Goal: Use online tool/utility: Utilize a website feature to perform a specific function

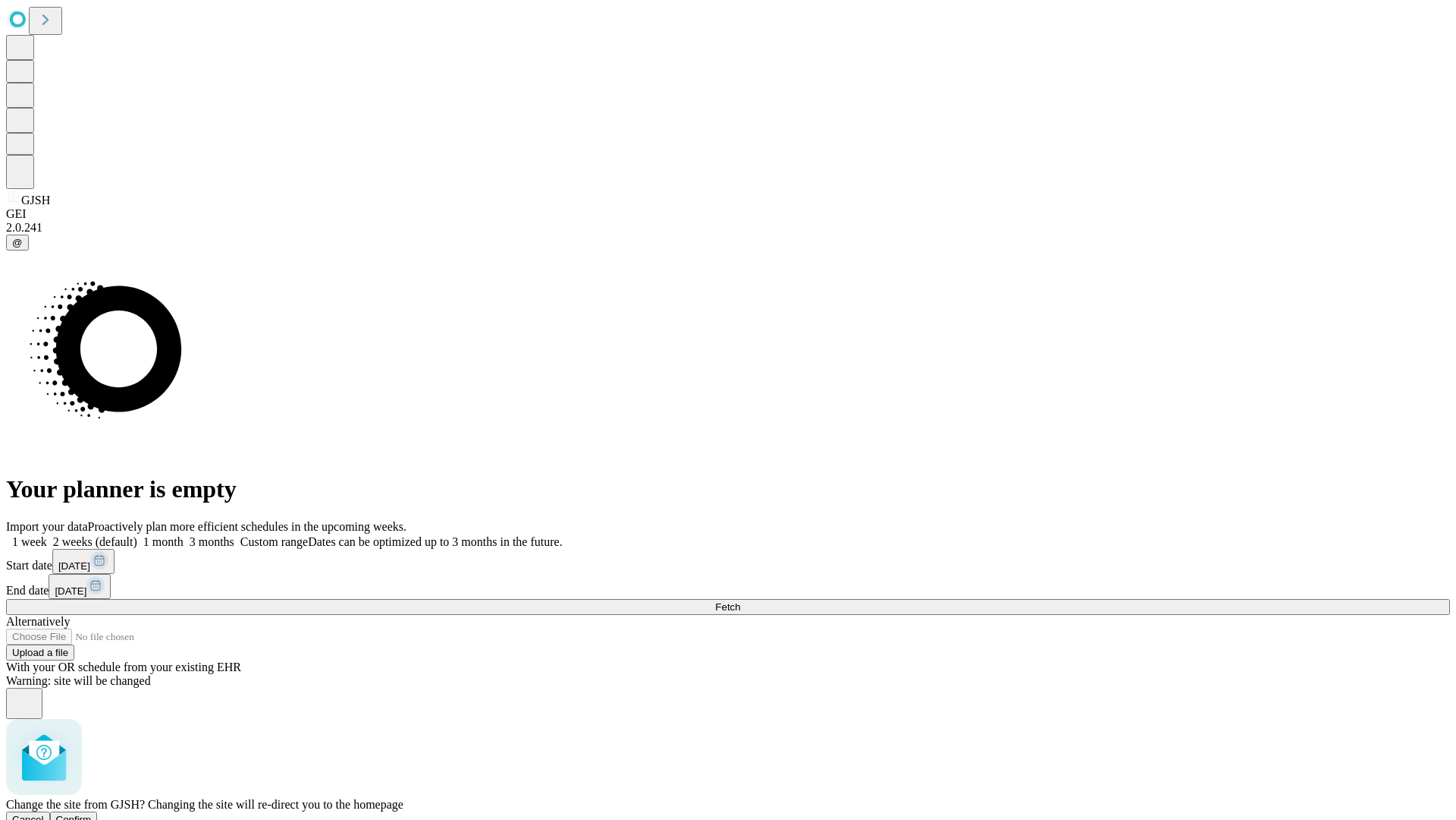
click at [92, 813] on span "Confirm" at bounding box center [74, 819] width 35 height 12
click at [47, 535] on label "1 week" at bounding box center [27, 541] width 41 height 13
click at [741, 601] on span "Fetch" at bounding box center [727, 607] width 25 height 12
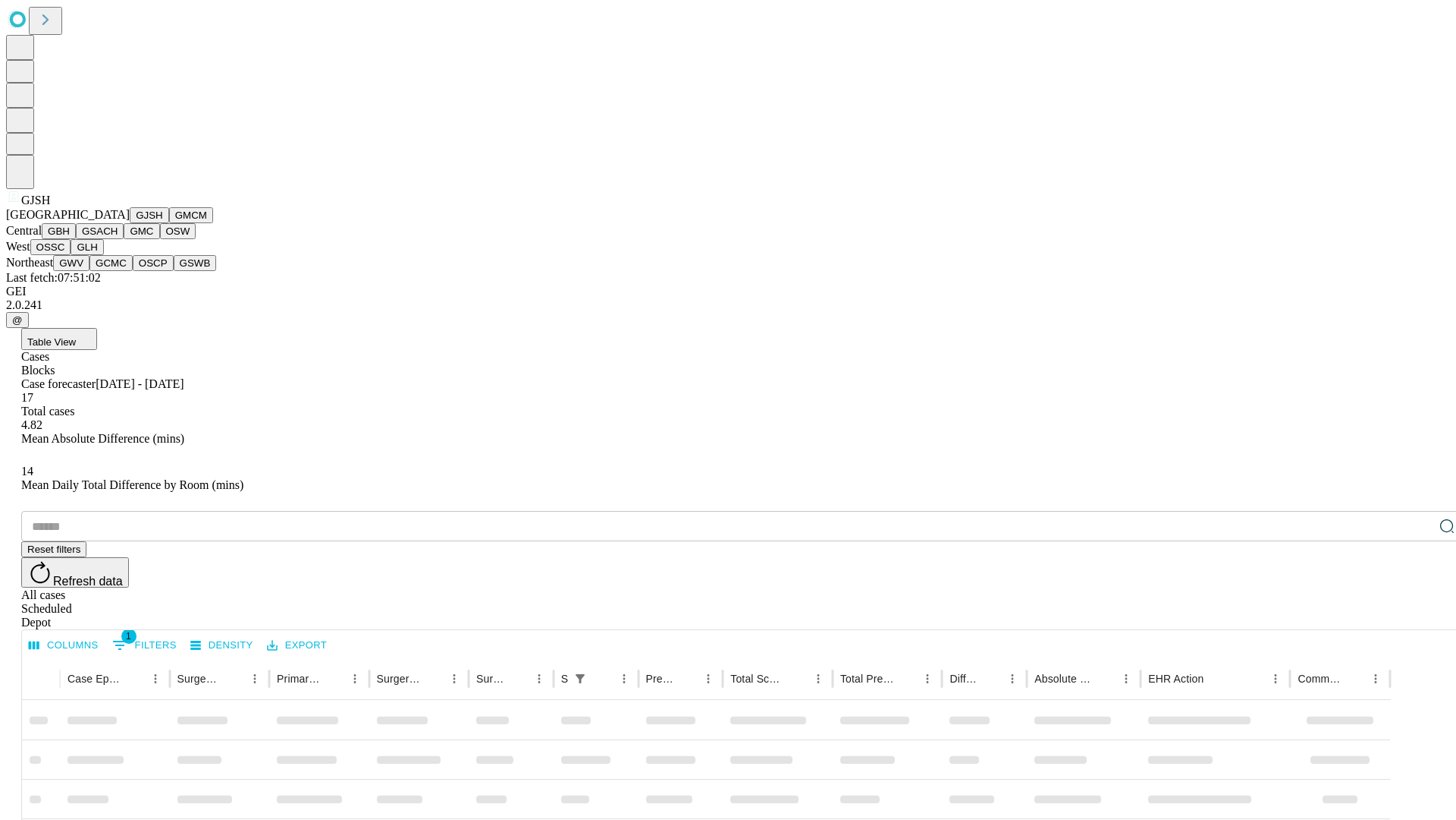
click at [169, 223] on button "GMCM" at bounding box center [191, 215] width 44 height 16
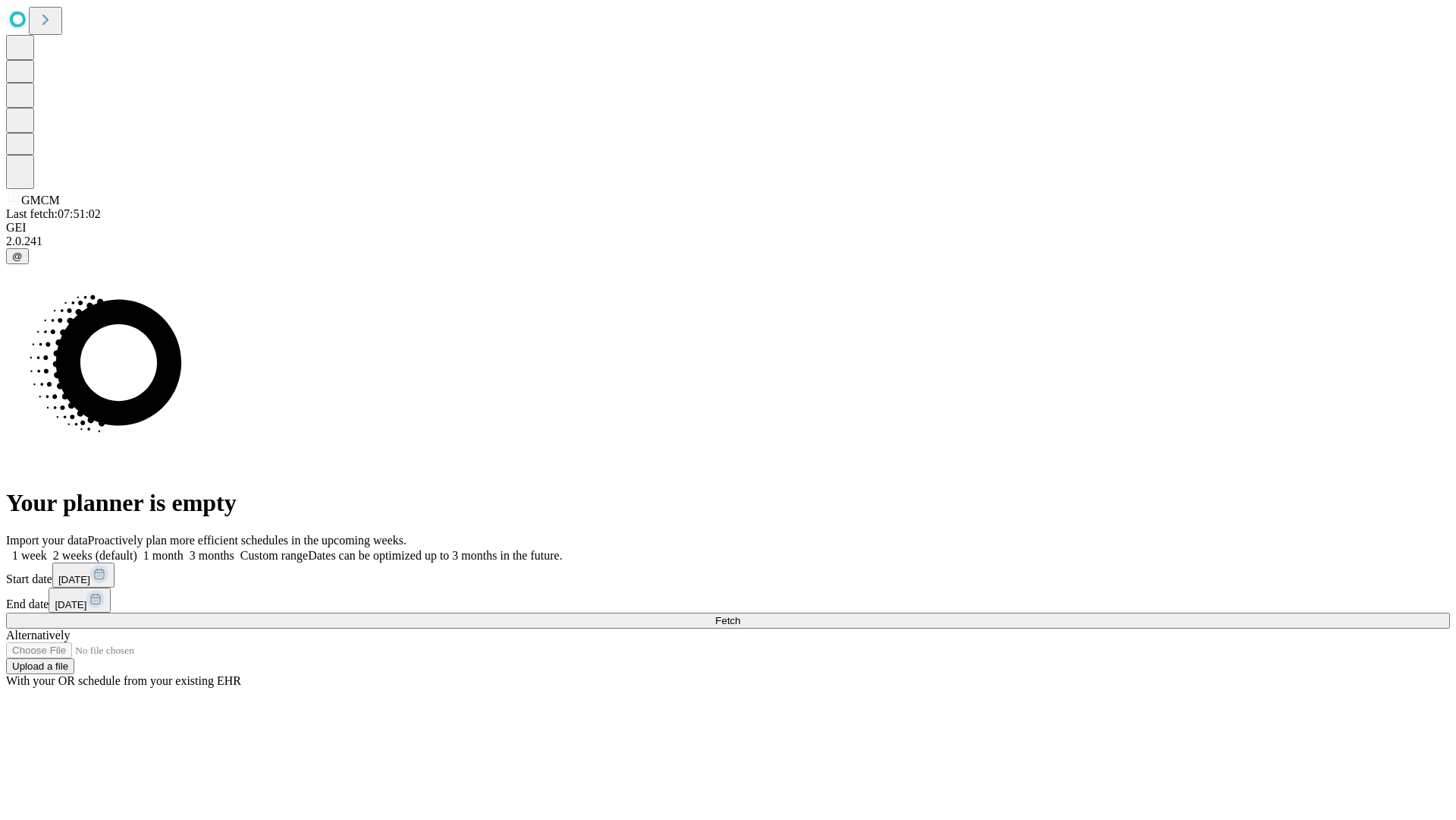
click at [47, 549] on label "1 week" at bounding box center [27, 555] width 41 height 13
click at [741, 615] on span "Fetch" at bounding box center [727, 621] width 25 height 12
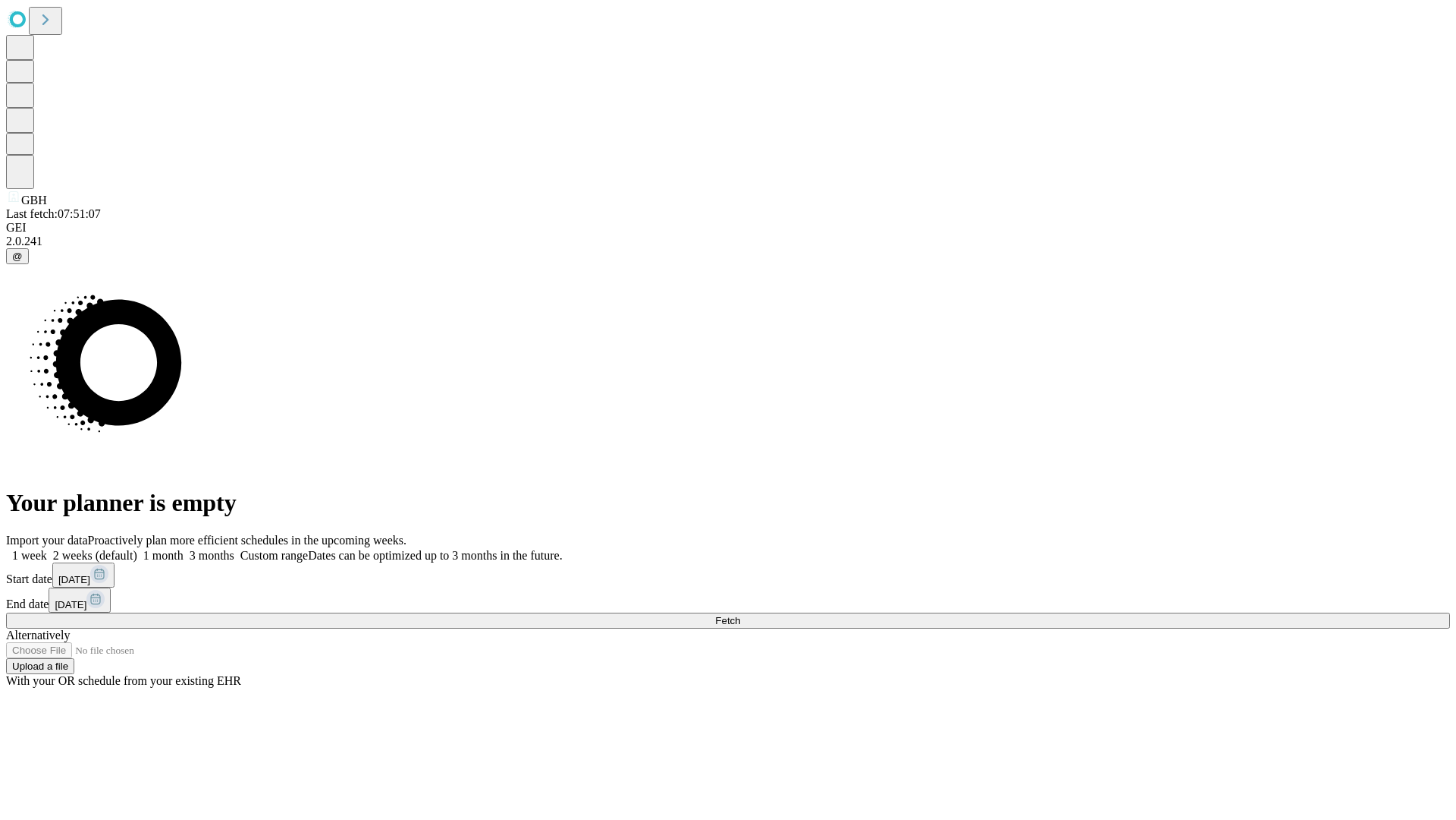
click at [47, 549] on label "1 week" at bounding box center [27, 555] width 41 height 13
click at [741, 615] on span "Fetch" at bounding box center [727, 621] width 25 height 12
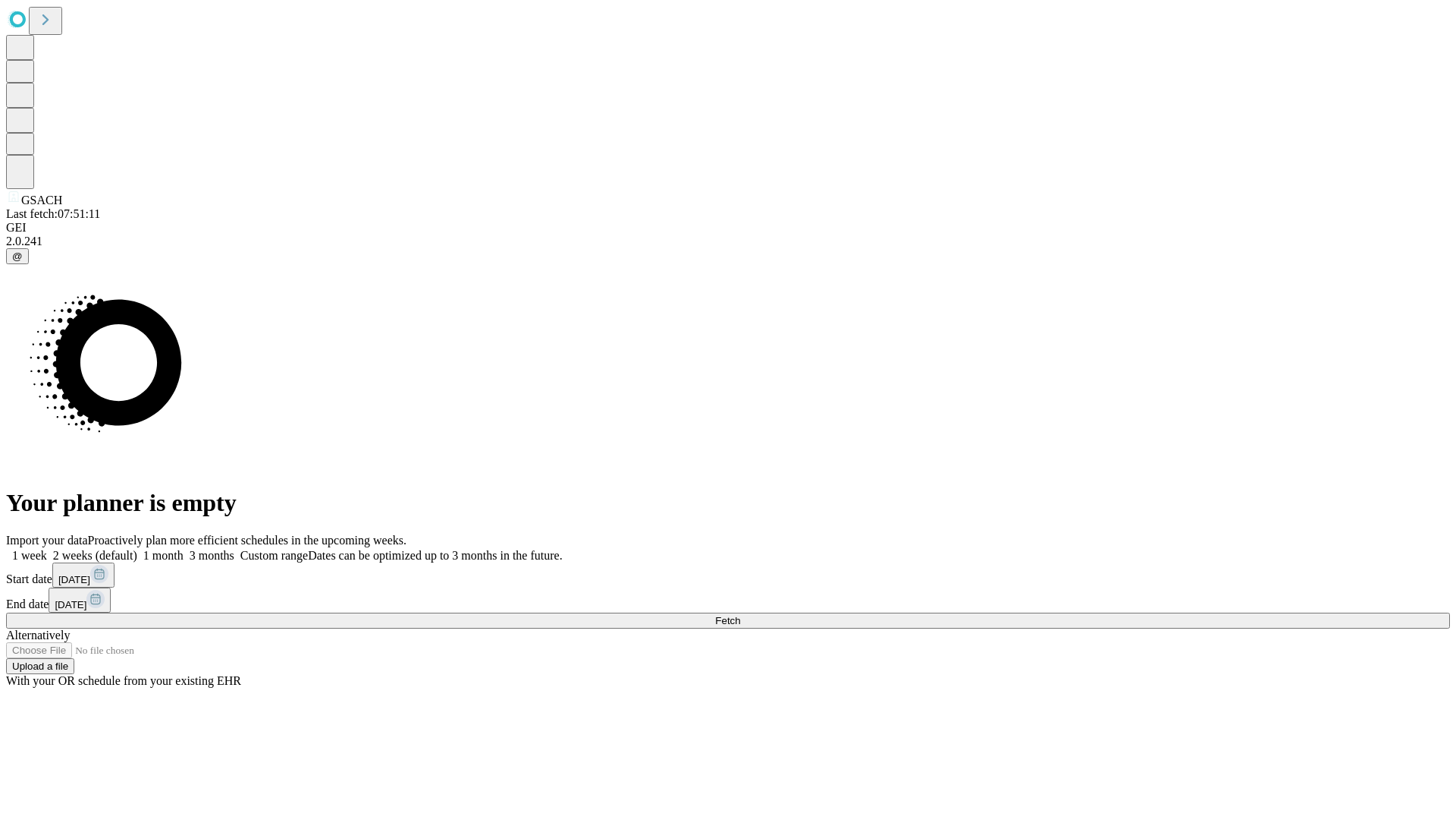
click at [47, 549] on label "1 week" at bounding box center [27, 555] width 41 height 13
click at [741, 615] on span "Fetch" at bounding box center [727, 621] width 25 height 12
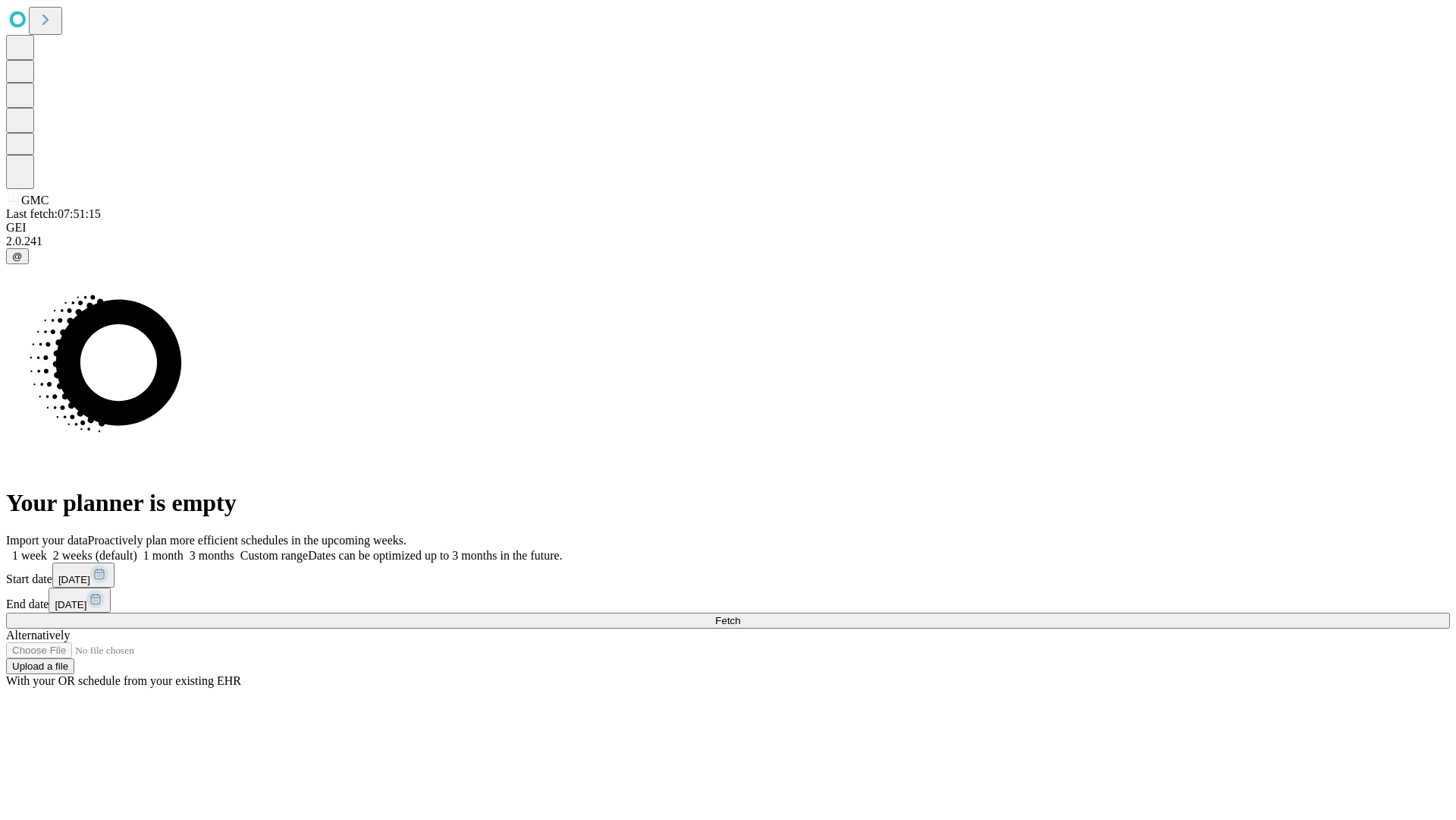
click at [47, 549] on label "1 week" at bounding box center [27, 555] width 41 height 13
click at [741, 615] on span "Fetch" at bounding box center [727, 621] width 25 height 12
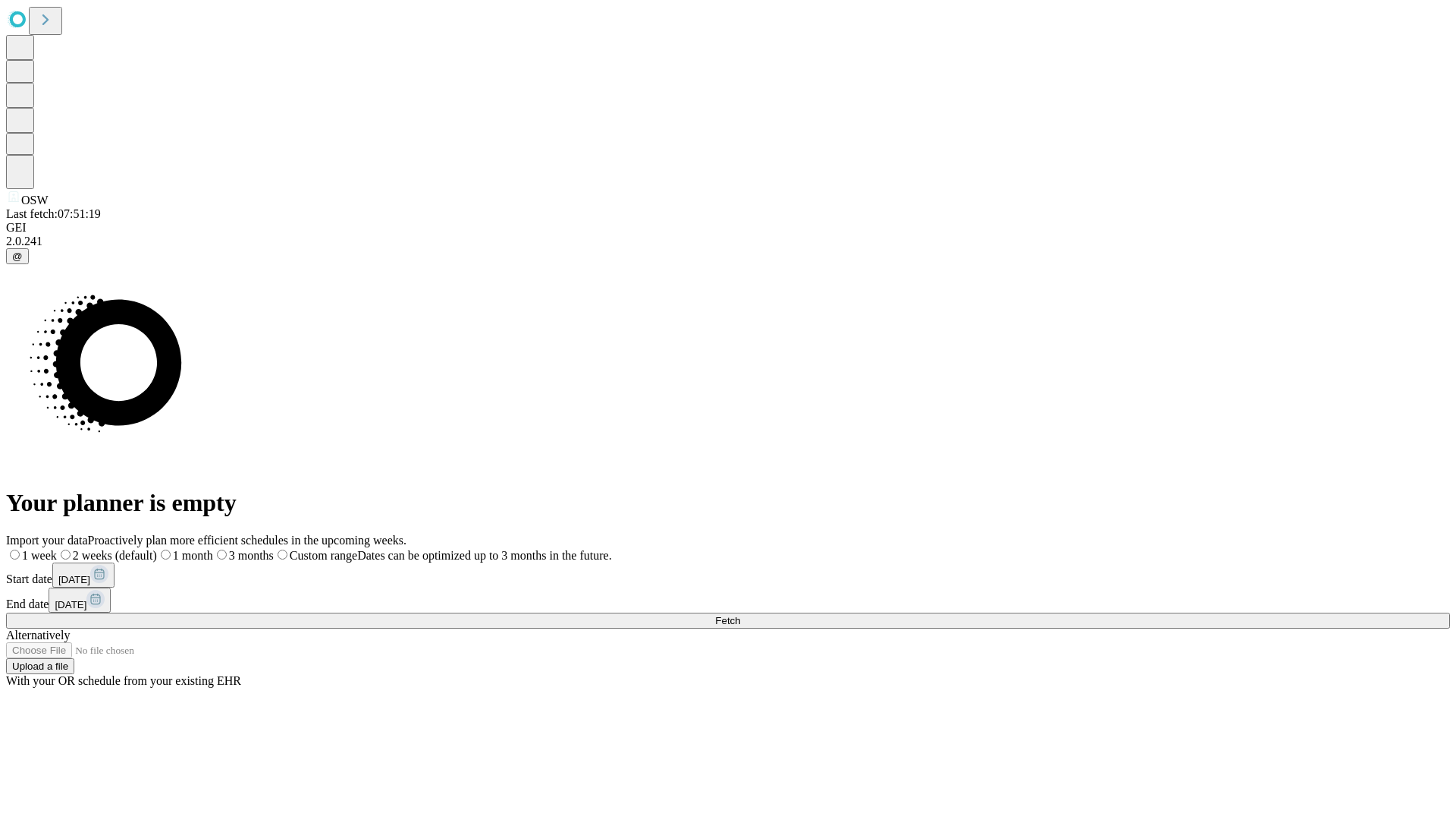
click at [57, 549] on label "1 week" at bounding box center [32, 555] width 51 height 13
click at [741, 615] on span "Fetch" at bounding box center [727, 621] width 25 height 12
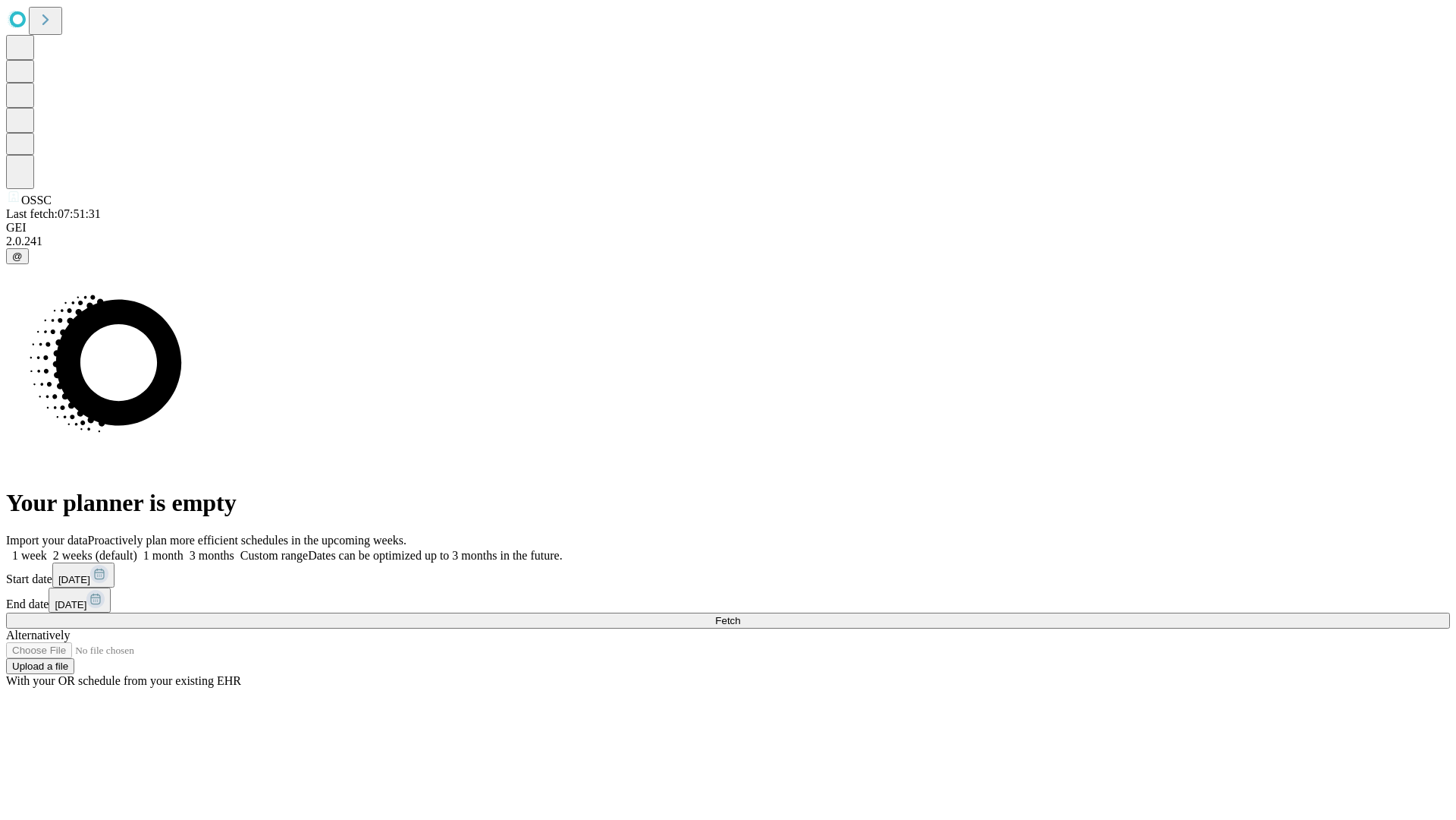
click at [47, 549] on label "1 week" at bounding box center [27, 555] width 41 height 13
click at [741, 615] on span "Fetch" at bounding box center [727, 621] width 25 height 12
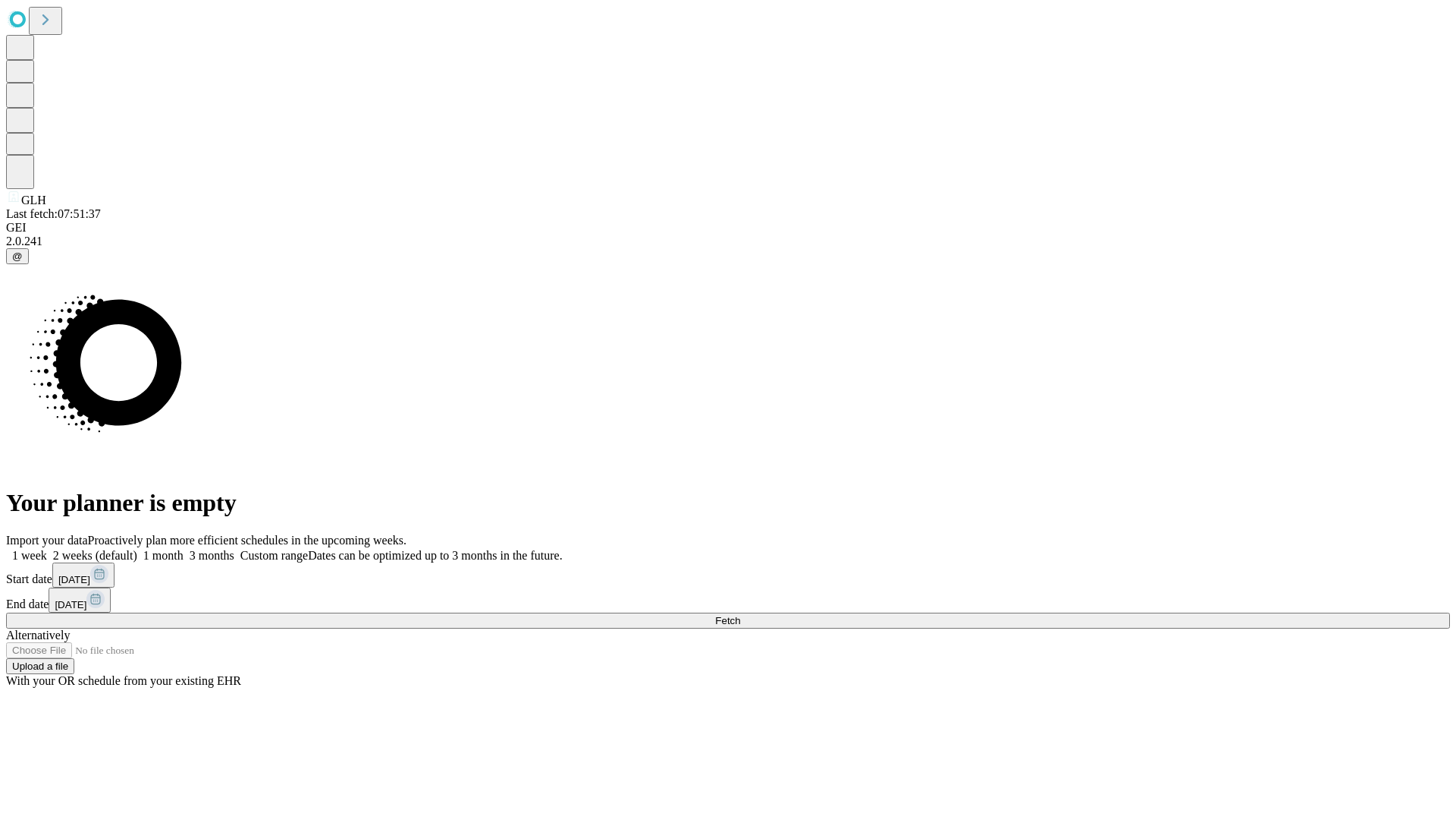
click at [47, 549] on label "1 week" at bounding box center [27, 555] width 41 height 13
click at [741, 615] on span "Fetch" at bounding box center [727, 621] width 25 height 12
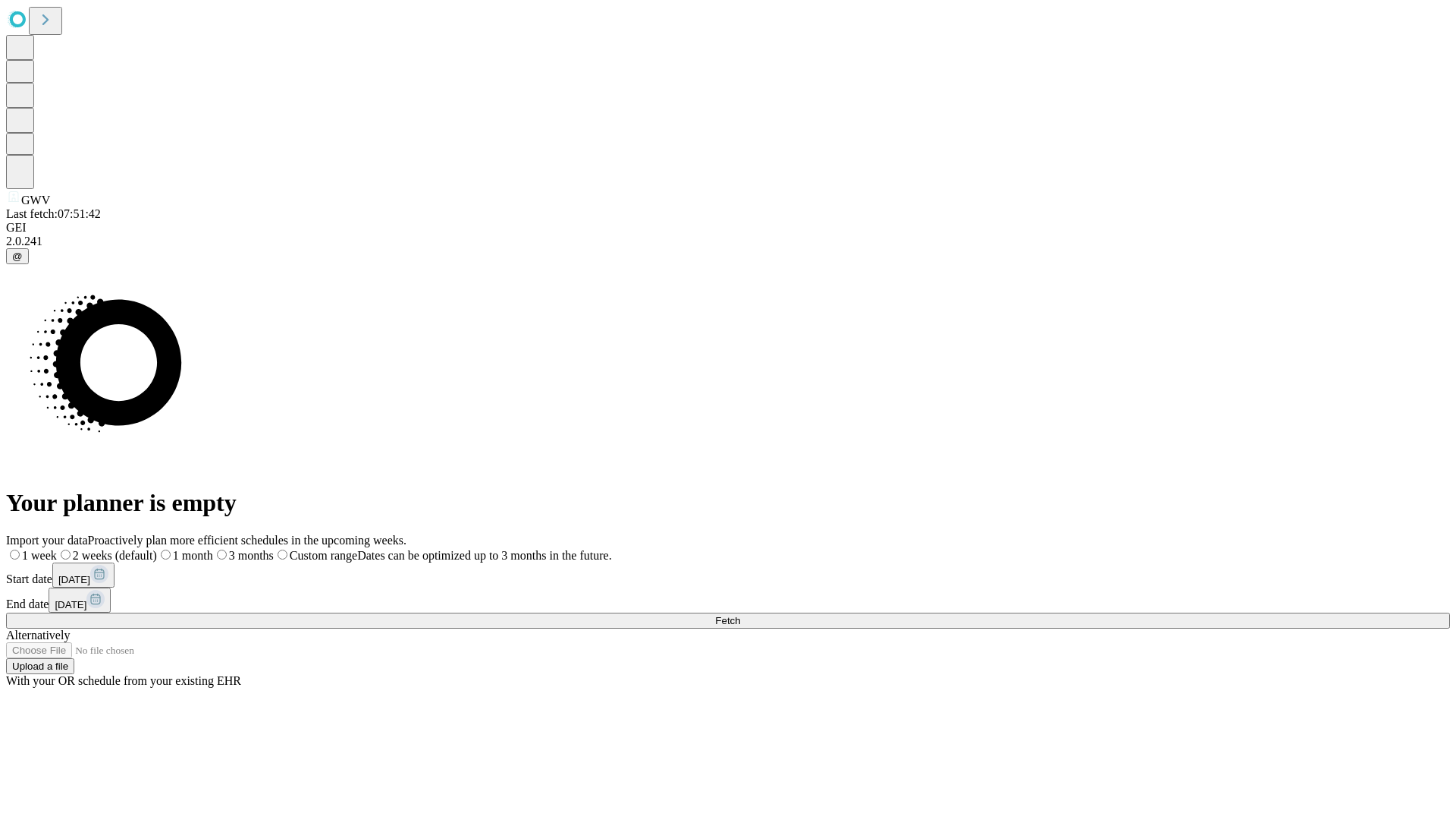
click at [741, 615] on span "Fetch" at bounding box center [727, 621] width 25 height 12
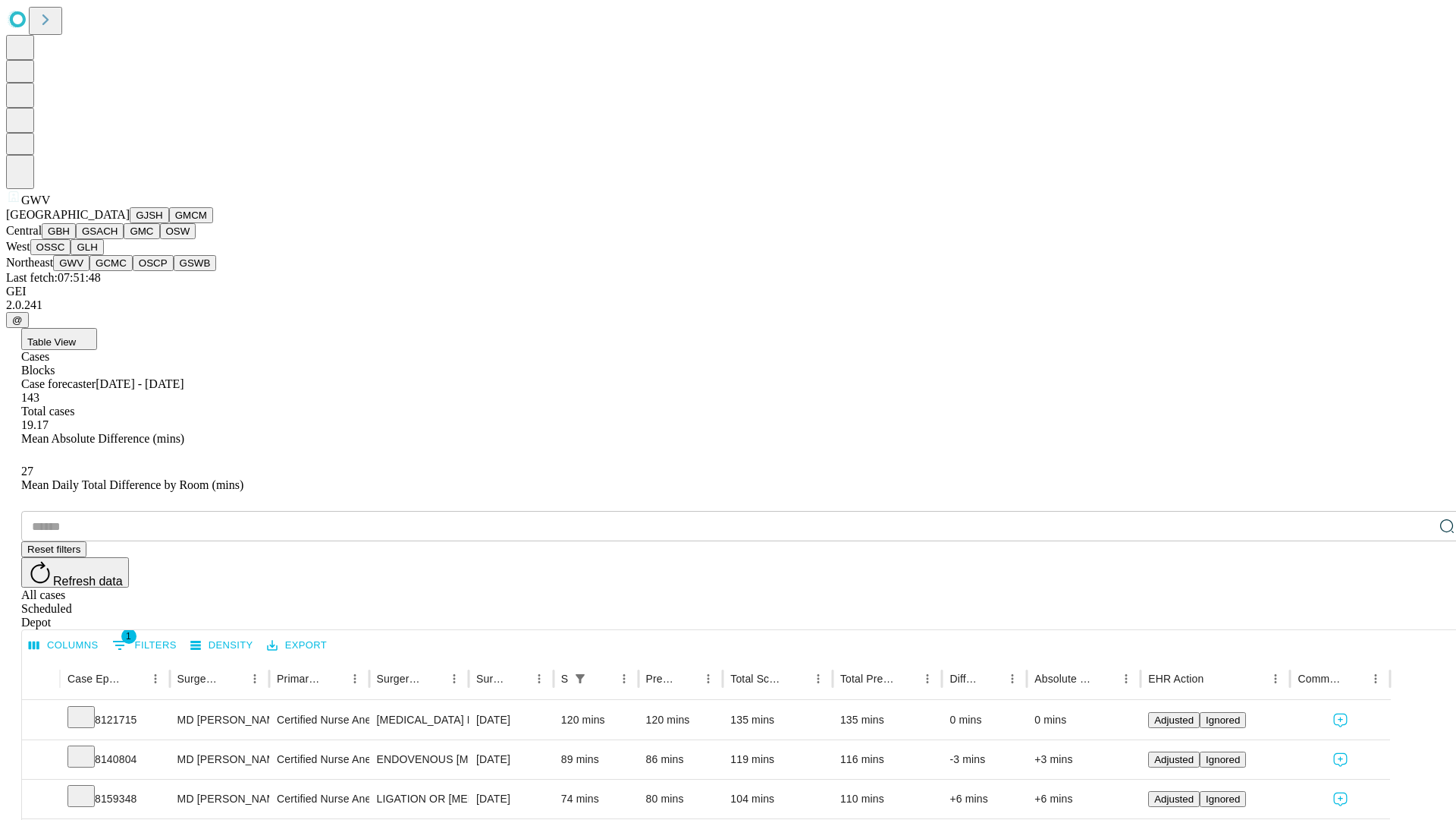
click at [117, 271] on button "GCMC" at bounding box center [111, 263] width 43 height 16
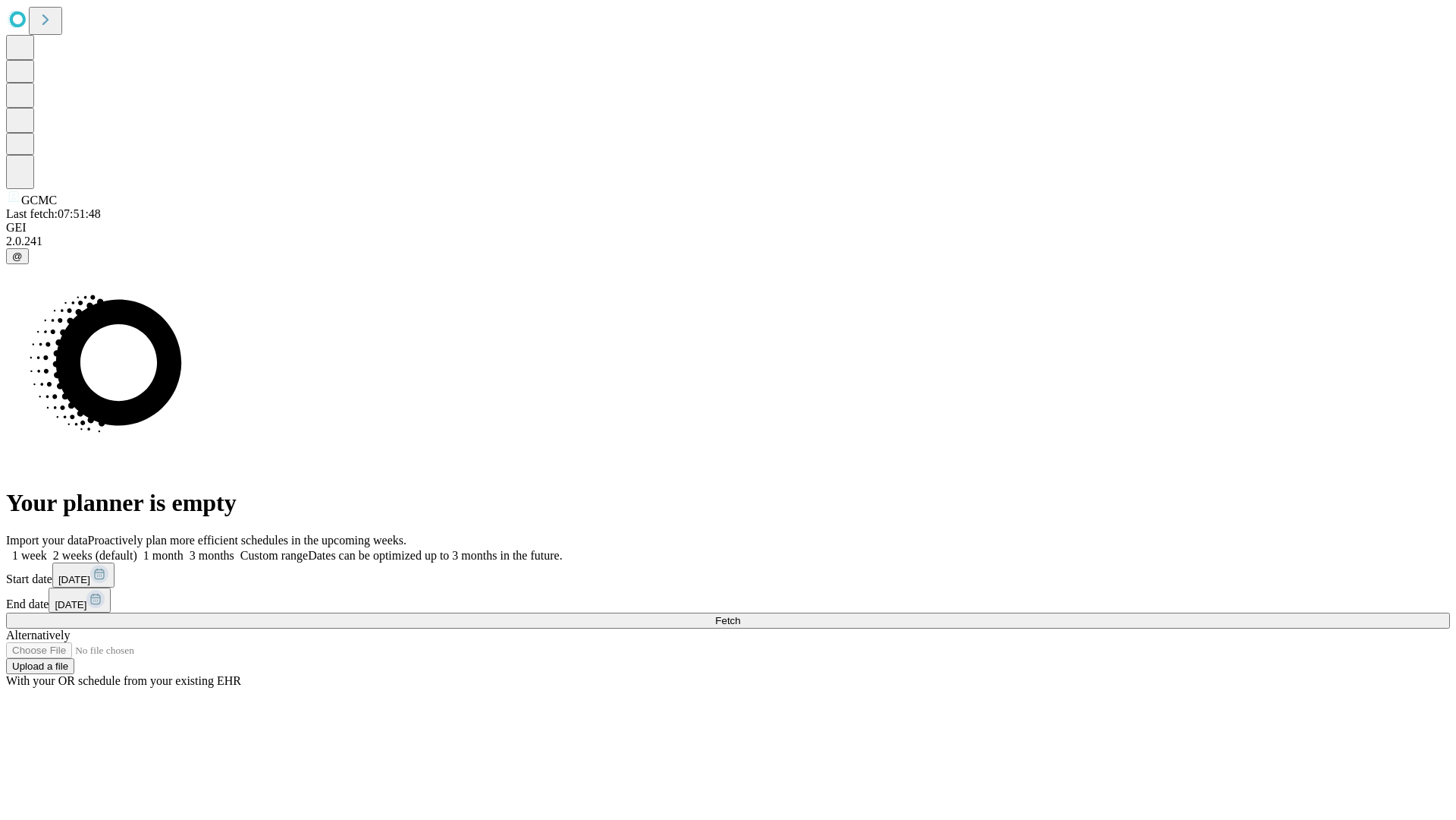
click at [47, 549] on label "1 week" at bounding box center [27, 555] width 41 height 13
click at [741, 615] on span "Fetch" at bounding box center [727, 621] width 25 height 12
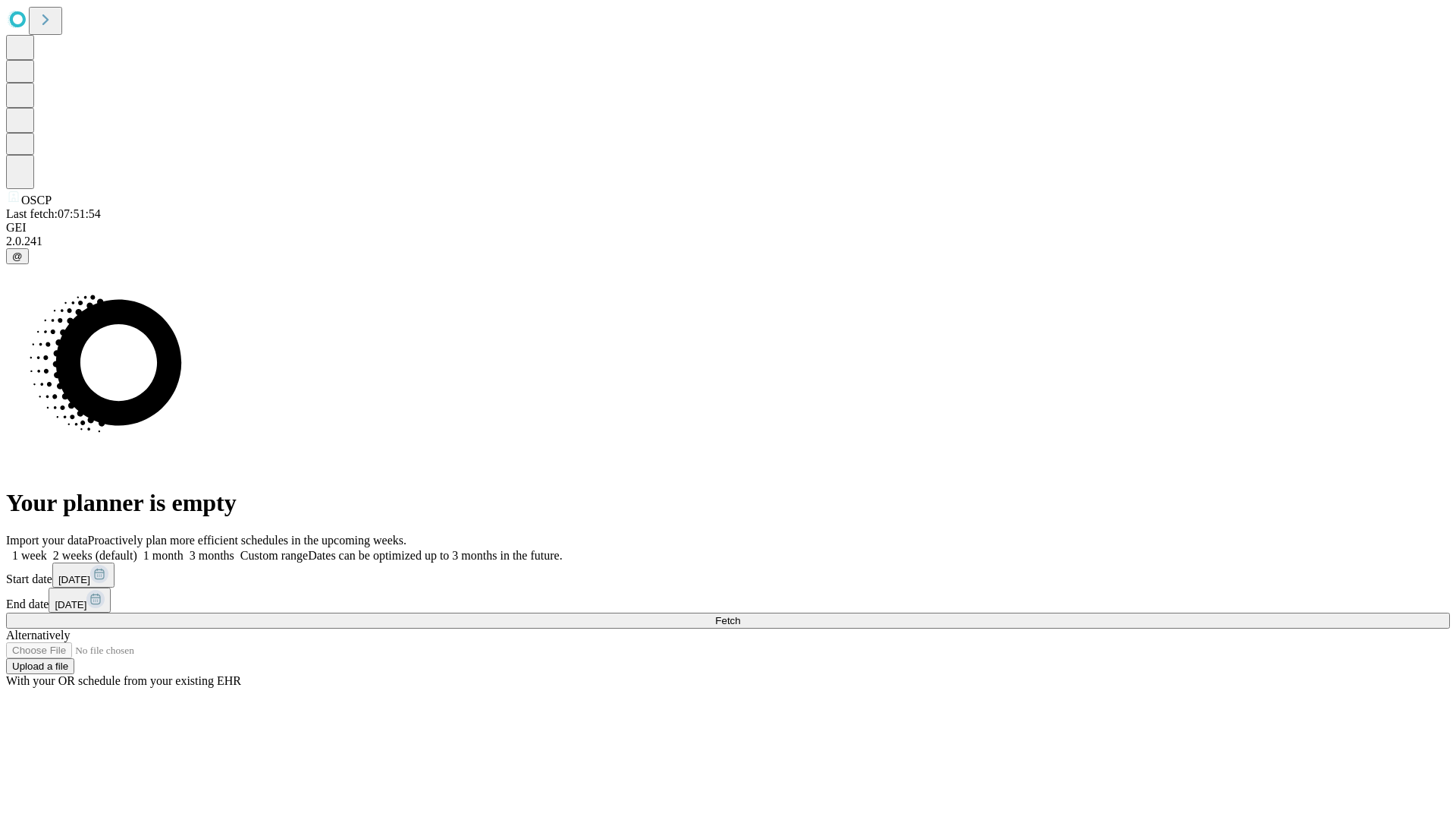
click at [47, 549] on label "1 week" at bounding box center [27, 555] width 41 height 13
click at [741, 615] on span "Fetch" at bounding box center [727, 621] width 25 height 12
